Goal: Task Accomplishment & Management: Manage account settings

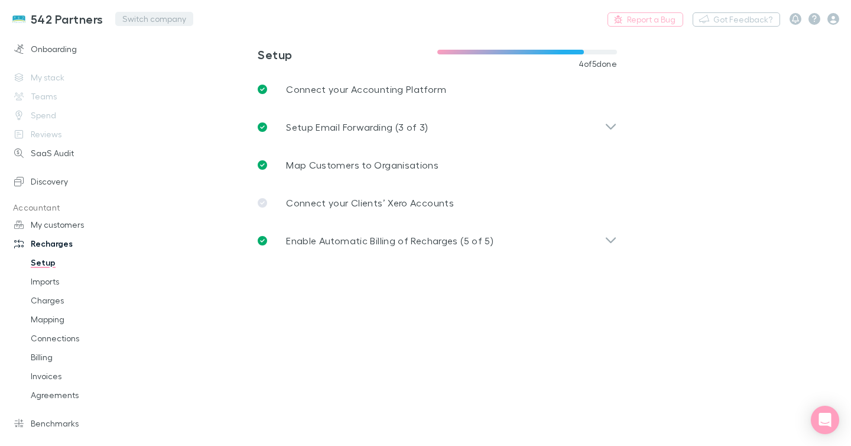
click at [149, 16] on button "Switch company" at bounding box center [154, 19] width 78 height 14
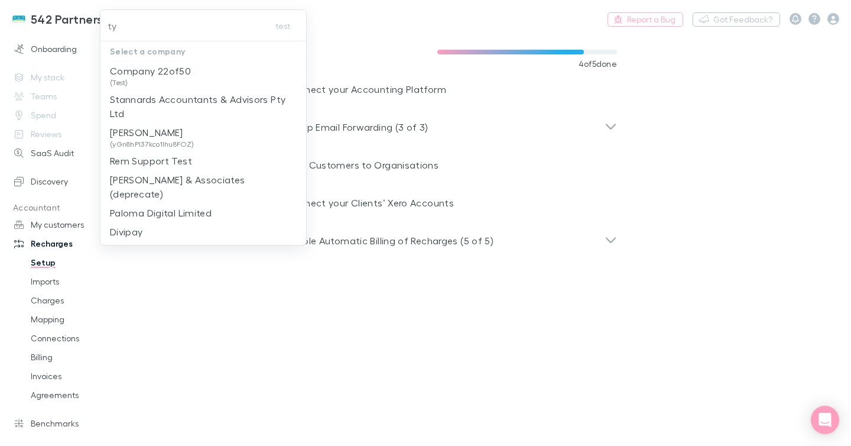
type input "typ"
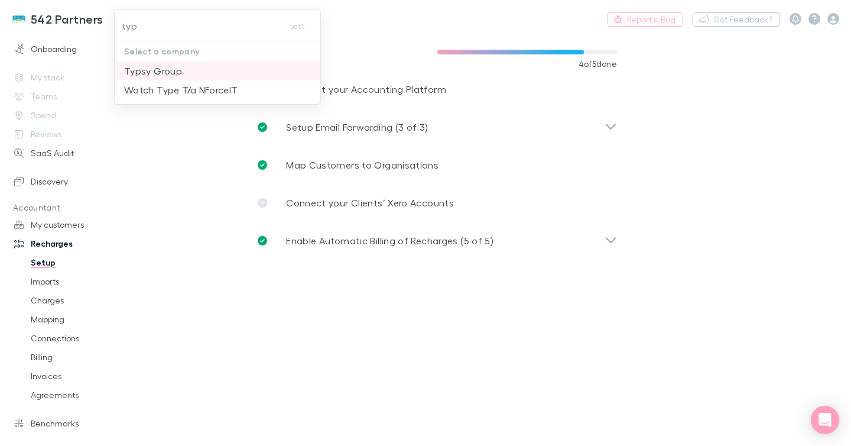
click at [172, 67] on p "Typsy Group" at bounding box center [153, 71] width 58 height 14
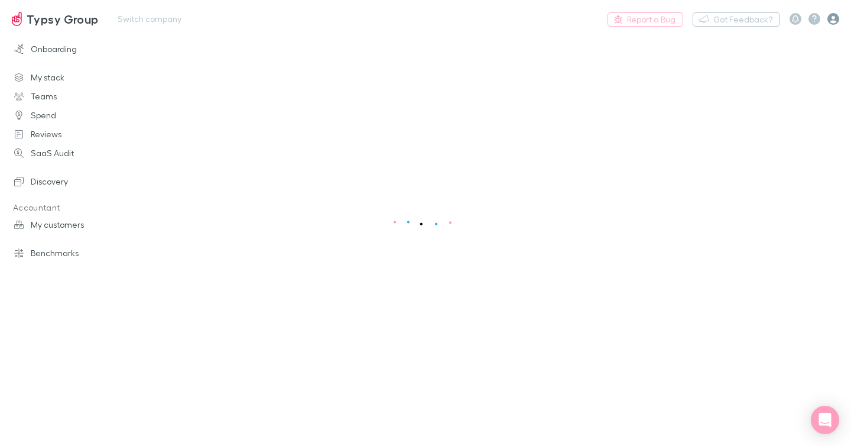
click at [831, 21] on icon "button" at bounding box center [834, 19] width 12 height 12
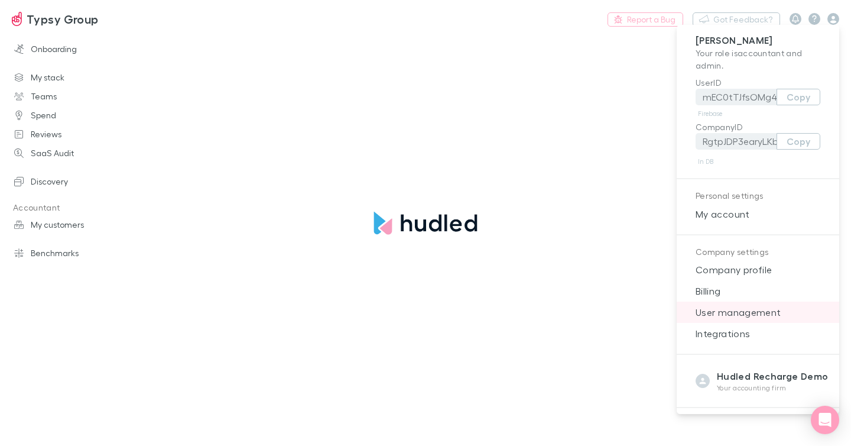
click at [732, 316] on span "User management" at bounding box center [758, 312] width 144 height 14
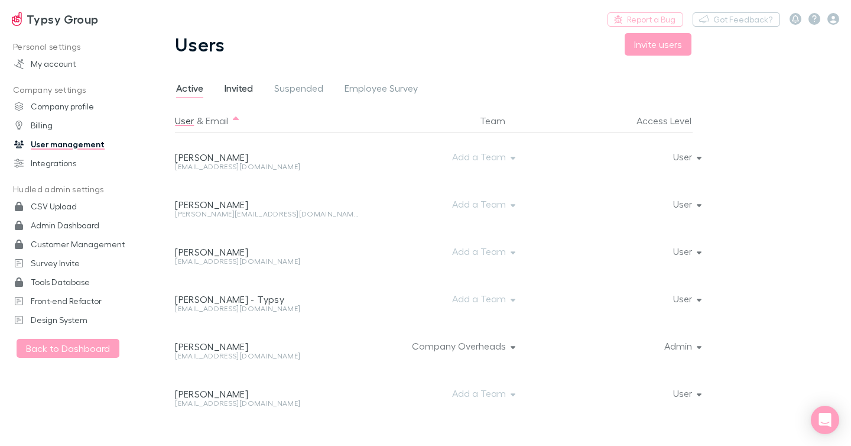
click at [226, 85] on span "Invited" at bounding box center [239, 89] width 28 height 15
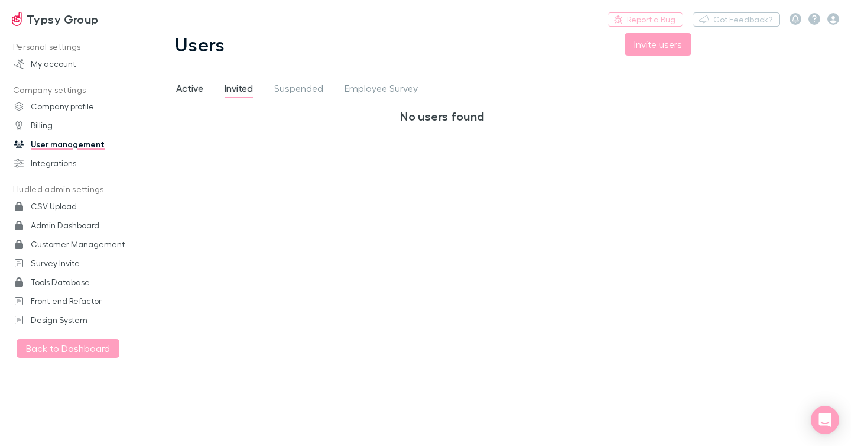
click at [187, 93] on span "Active" at bounding box center [189, 89] width 27 height 15
